Goal: Task Accomplishment & Management: Manage account settings

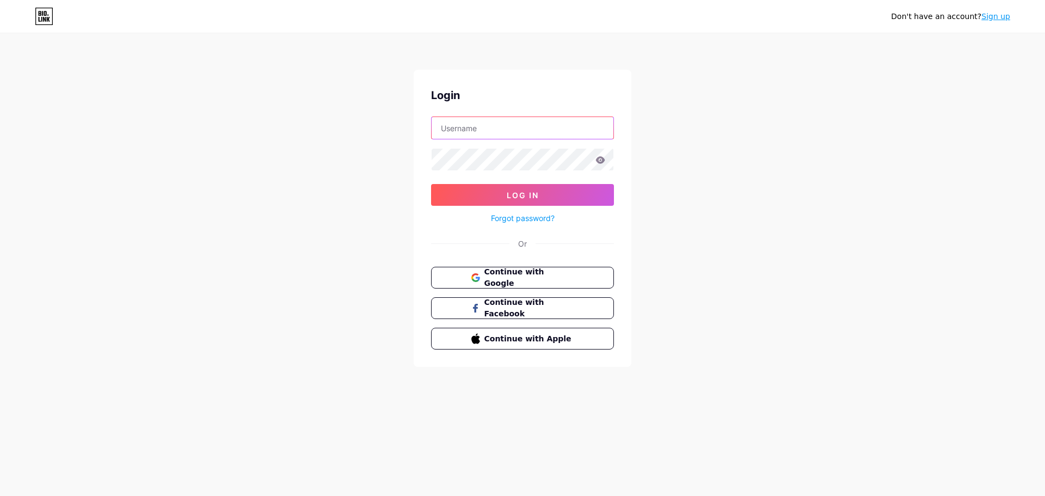
click at [467, 128] on input "text" at bounding box center [523, 128] width 182 height 22
type input "[EMAIL_ADDRESS][PERSON_NAME][DOMAIN_NAME]"
click at [528, 178] on form "[PERSON_NAME][EMAIL_ADDRESS][PERSON_NAME][DOMAIN_NAME] Log In Forgot password?" at bounding box center [522, 171] width 183 height 108
click at [524, 195] on span "Log In" at bounding box center [523, 195] width 32 height 9
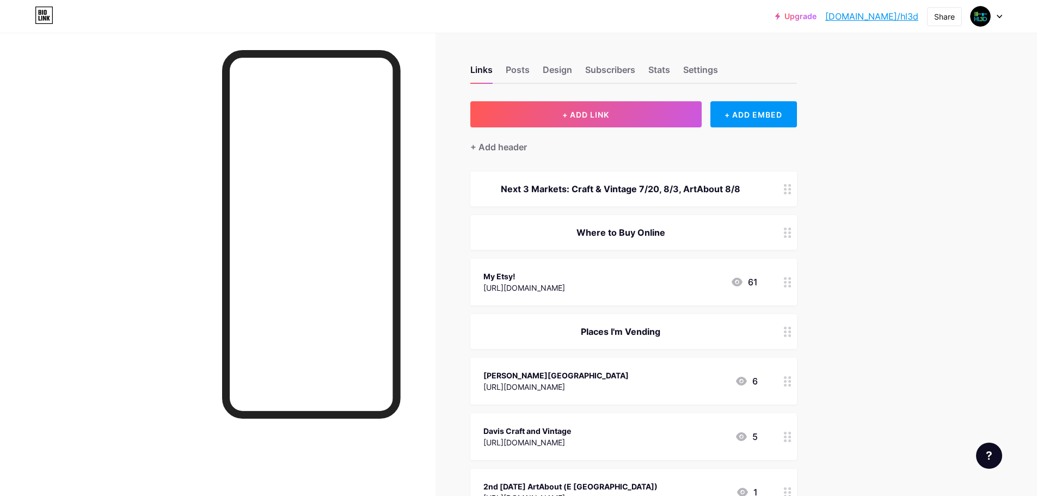
click at [797, 196] on div at bounding box center [788, 189] width 19 height 35
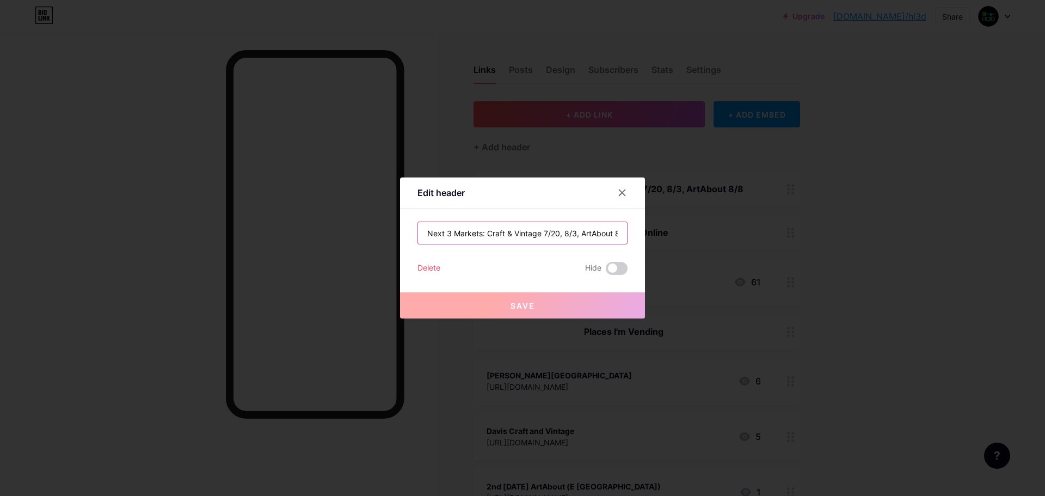
click at [485, 232] on input "Next 3 Markets: Craft & Vintage 7/20, 8/3, ArtAbout 8/8" at bounding box center [522, 233] width 209 height 22
drag, startPoint x: 486, startPoint y: 232, endPoint x: 721, endPoint y: 240, distance: 234.8
click at [716, 240] on div "Edit header Next 3 Markets: Craft & Vintage 7/20, 8/3, ArtAbout 8/8 Delete Hide…" at bounding box center [522, 248] width 1045 height 496
click at [548, 239] on input "Next 3 Markets: Craft & Vintage 7/20, 8/3, ArtAbout 8/8" at bounding box center [522, 233] width 209 height 22
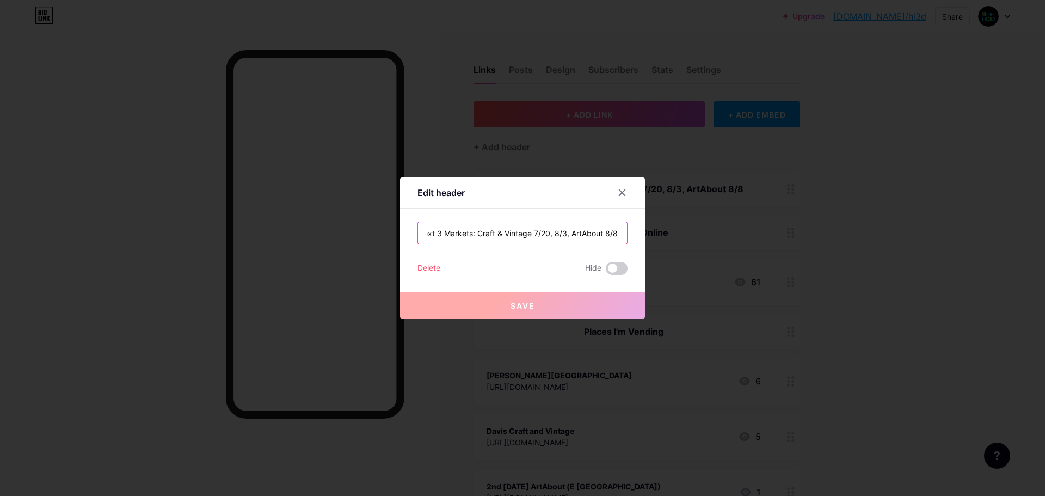
click at [550, 237] on input "Next 3 Markets: Craft & Vintage 7/20, 8/3, ArtAbout 8/8" at bounding box center [522, 233] width 209 height 22
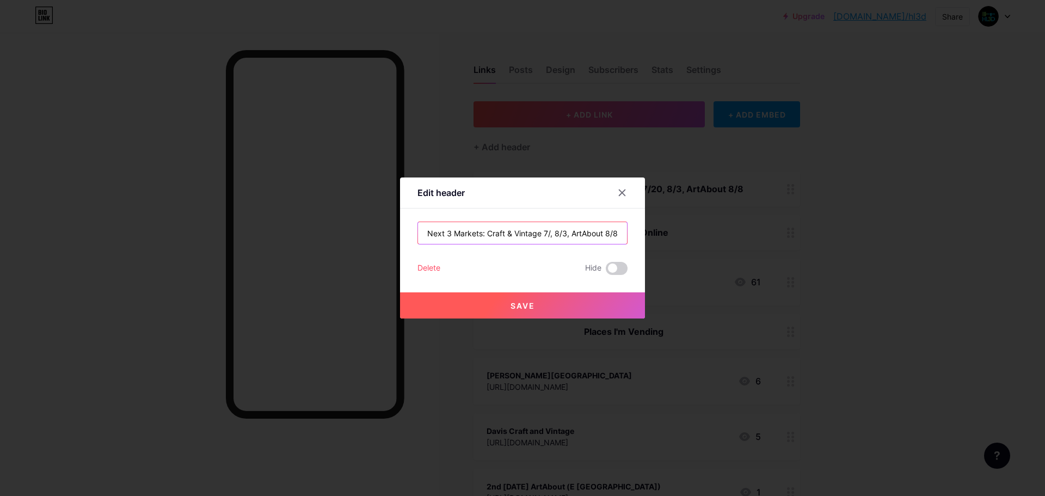
scroll to position [0, 0]
click at [562, 233] on input "Next 3 Markets: Craft & Vintage 10/19, 8/3, ArtAbout 8/8" at bounding box center [522, 233] width 209 height 22
type input "Next 3 Markets: Craft & Vintage 10/18, 10/25, ArtAbout"
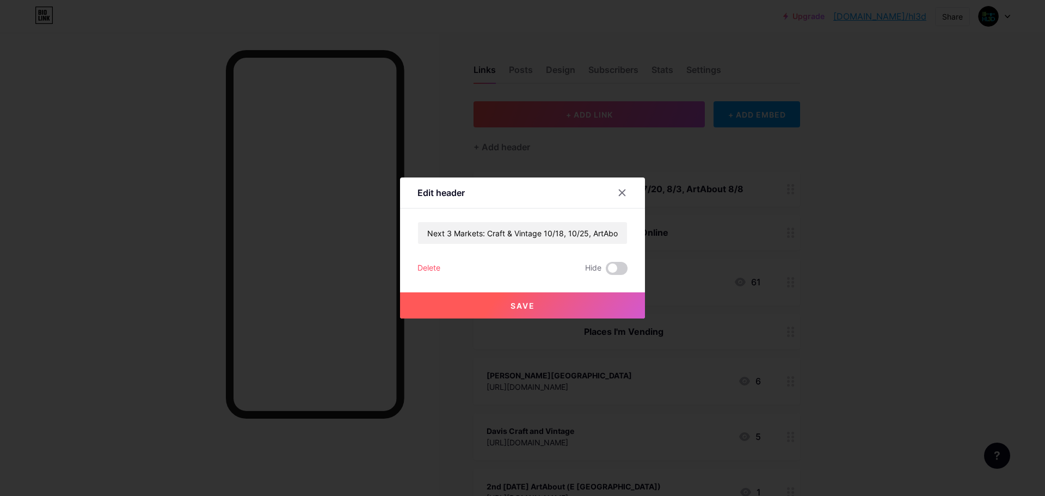
click at [793, 386] on div at bounding box center [522, 248] width 1045 height 496
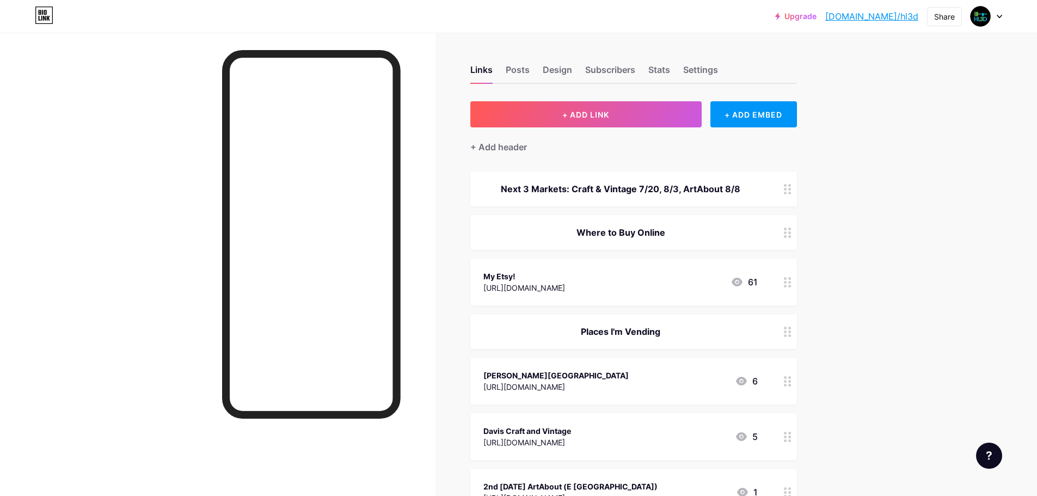
click at [785, 186] on div at bounding box center [788, 189] width 19 height 35
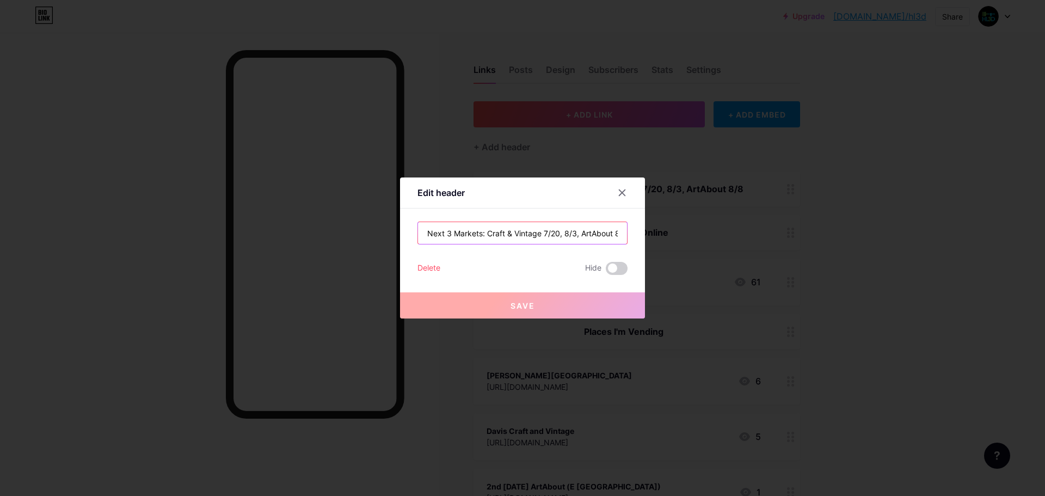
click at [576, 236] on input "Next 3 Markets: Craft & Vintage 7/20, 8/3, ArtAbout 8/8" at bounding box center [522, 233] width 209 height 22
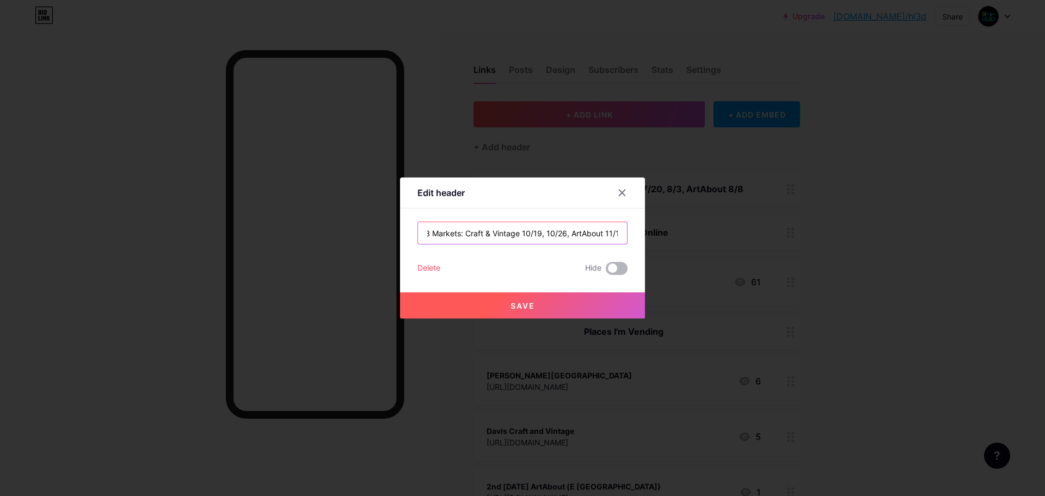
scroll to position [0, 27]
type input "Next 3 Markets: Craft & Vintage 10/19, 10/26, ArtAbout 11/14"
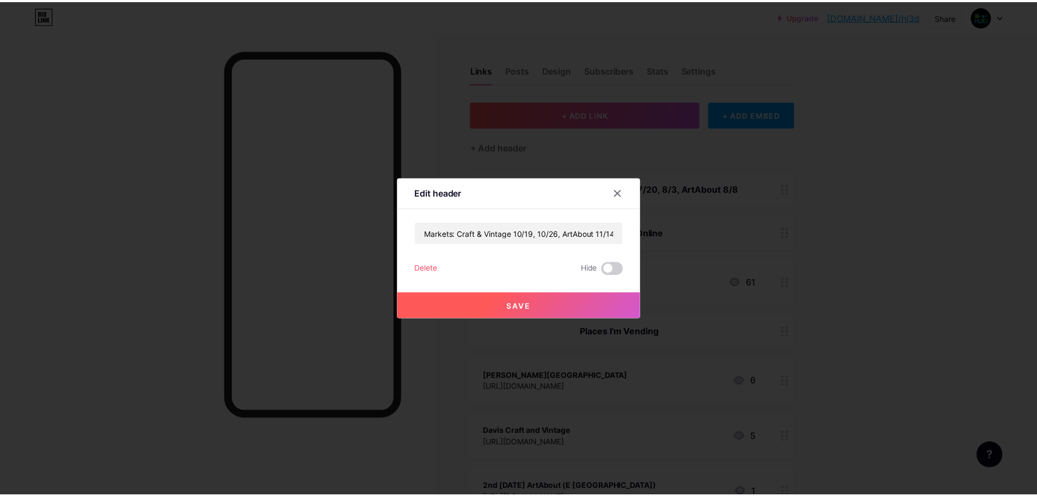
scroll to position [0, 0]
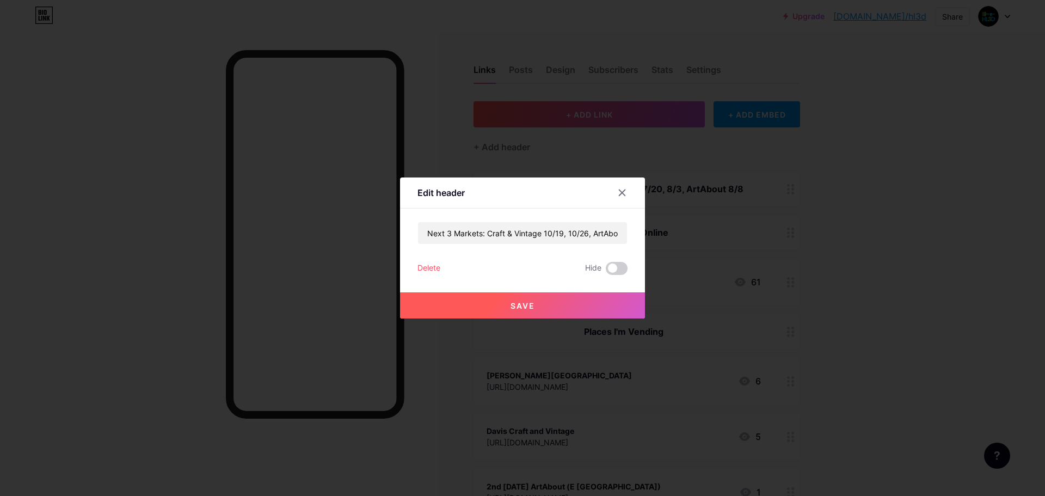
click at [486, 293] on button "Save" at bounding box center [522, 305] width 245 height 26
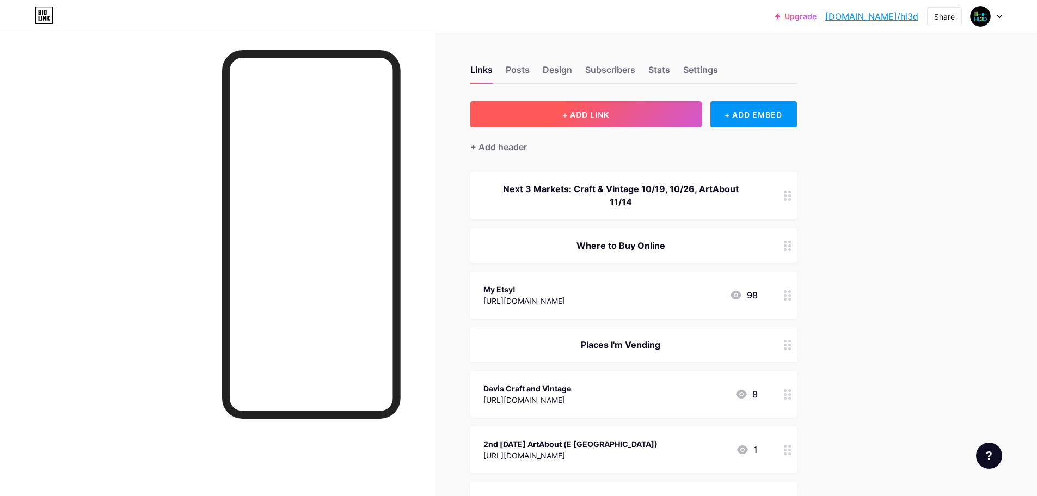
click at [659, 115] on button "+ ADD LINK" at bounding box center [585, 114] width 231 height 26
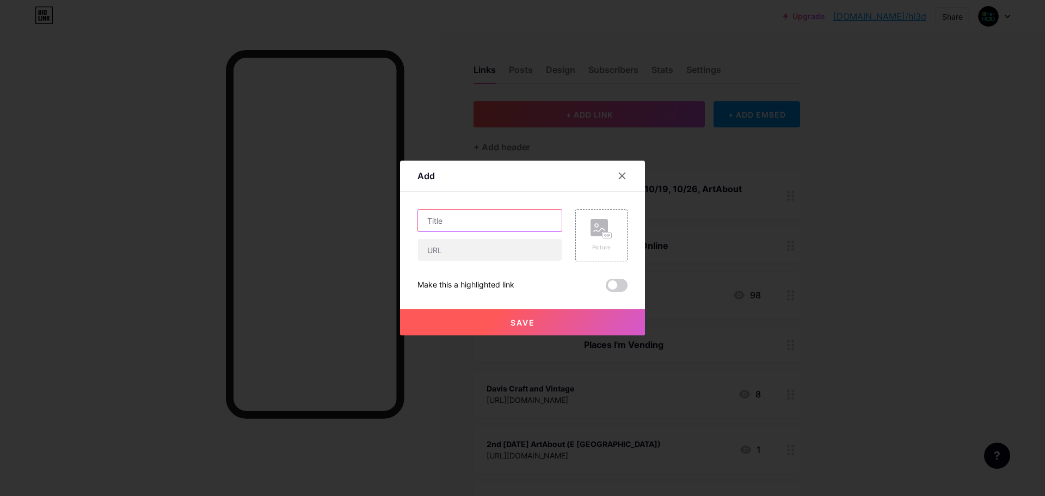
click at [487, 229] on input "text" at bounding box center [490, 221] width 144 height 22
paste input "[URL][DOMAIN_NAME]"
type input "[URL][DOMAIN_NAME]"
click at [494, 255] on input "text" at bounding box center [490, 250] width 144 height 22
type input "My Filament!"
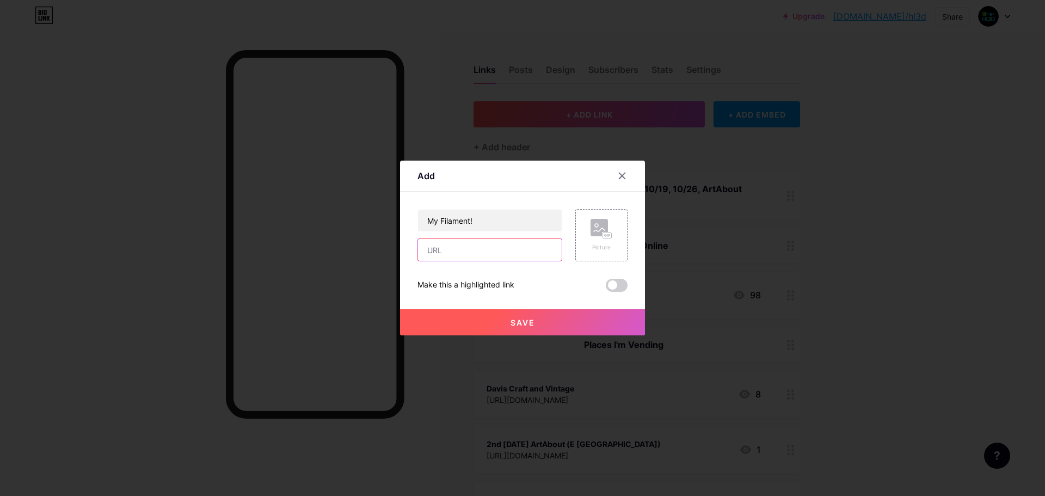
click at [493, 253] on input "text" at bounding box center [490, 250] width 144 height 22
paste input "[URL][DOMAIN_NAME]"
type input "[URL][DOMAIN_NAME]"
click at [559, 325] on button "Save" at bounding box center [522, 322] width 245 height 26
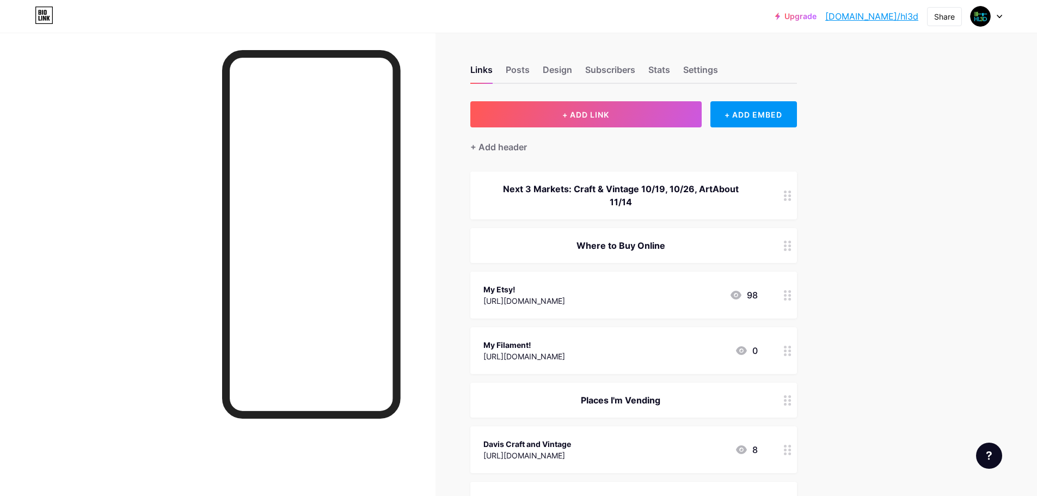
click at [876, 333] on div "Upgrade [DOMAIN_NAME]/hl3d [DOMAIN_NAME]/hl3d Share Switch accounts HL3D [DOMAI…" at bounding box center [518, 404] width 1037 height 809
click at [785, 351] on div at bounding box center [788, 350] width 19 height 47
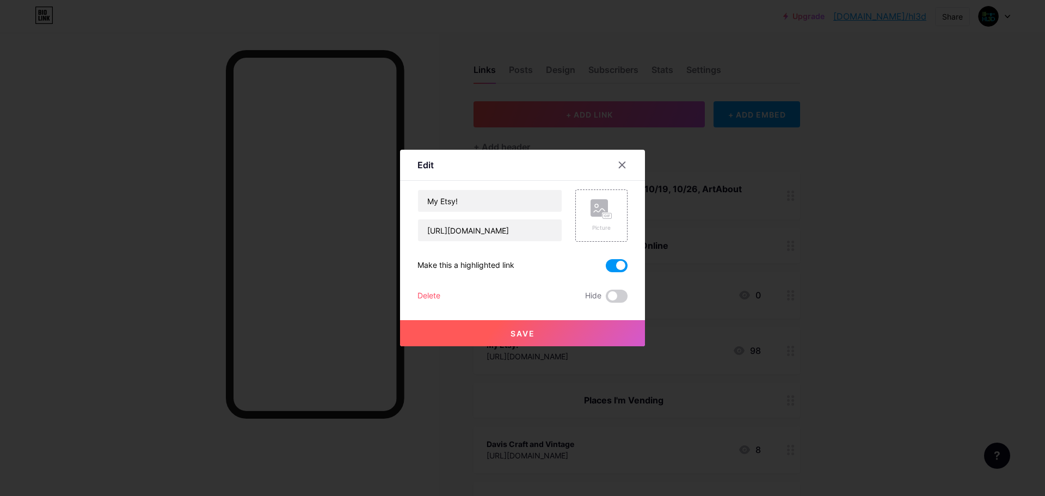
click at [873, 340] on div at bounding box center [522, 248] width 1045 height 496
